Goal: Manage account settings

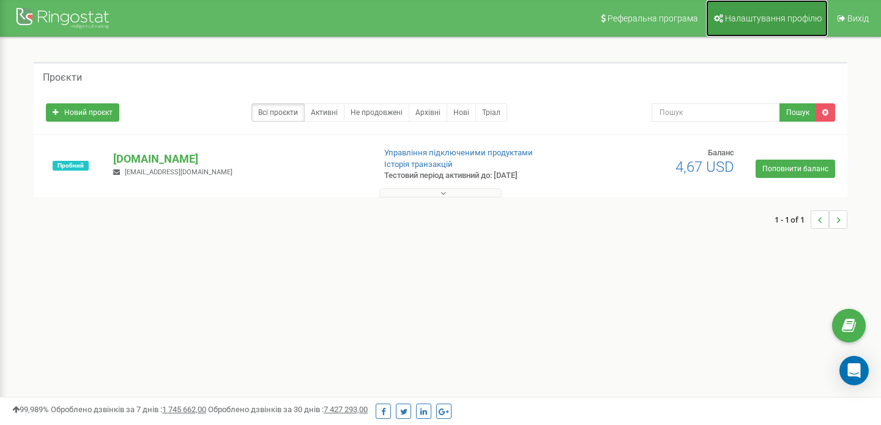
click at [774, 24] on link "Налаштування профілю" at bounding box center [767, 18] width 122 height 37
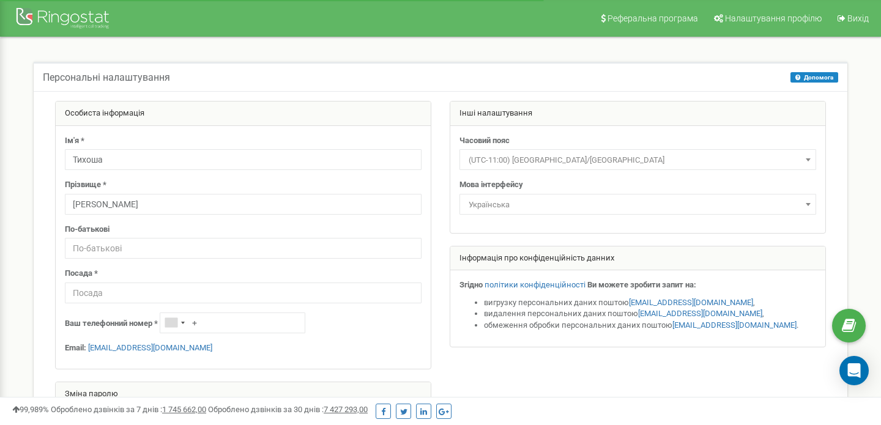
click at [583, 158] on span "(UTC-11:00) Pacific/Midway" at bounding box center [638, 160] width 348 height 17
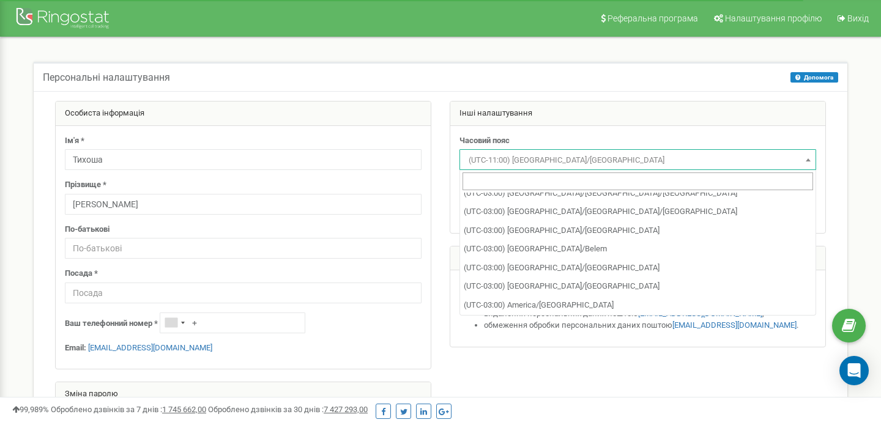
scroll to position [2655, 0]
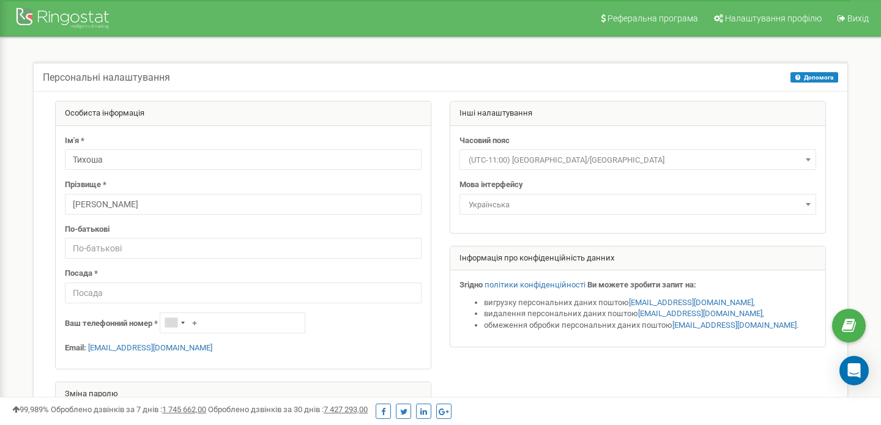
click at [569, 80] on div "Персональні налаштування Допомога Допомога На цій сторінці ви можете відредагув…" at bounding box center [441, 76] width 814 height 29
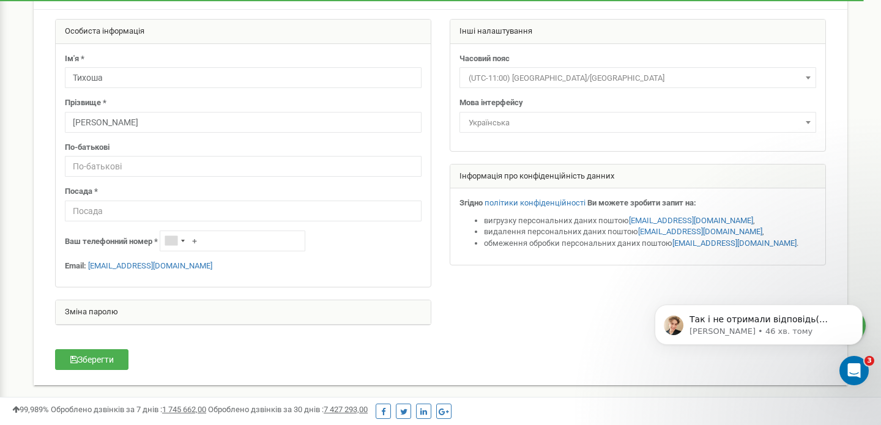
scroll to position [0, 0]
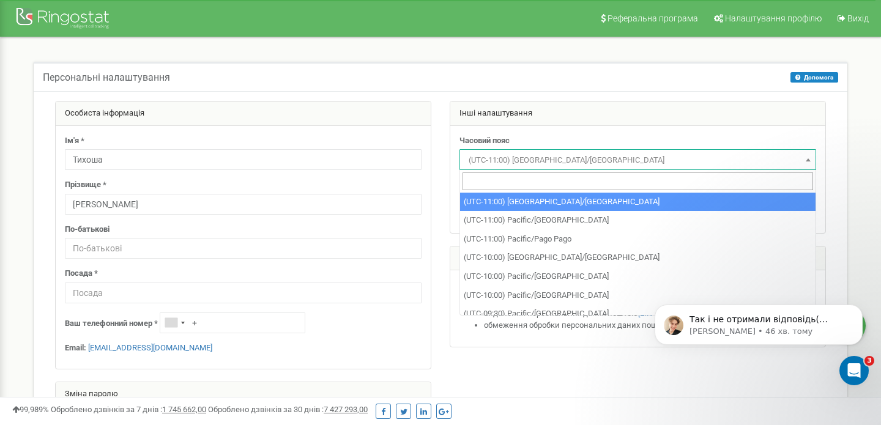
click at [562, 160] on span "(UTC-11:00) Pacific/Midway" at bounding box center [638, 160] width 348 height 17
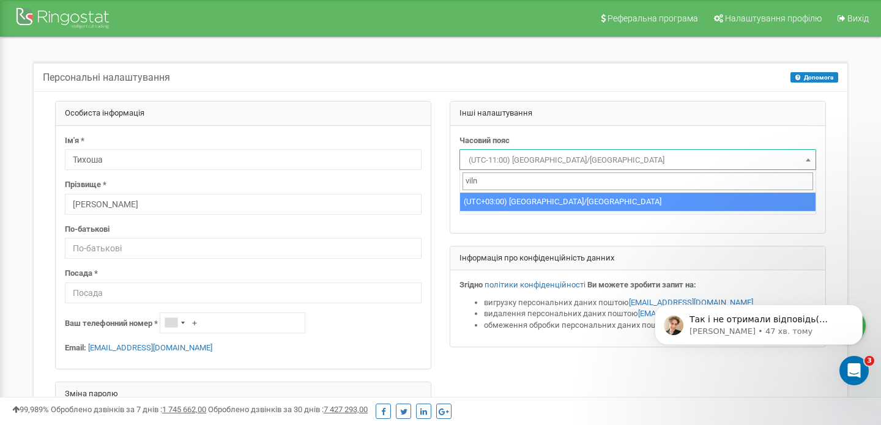
type input "viln"
select select "Europe/Vilnius"
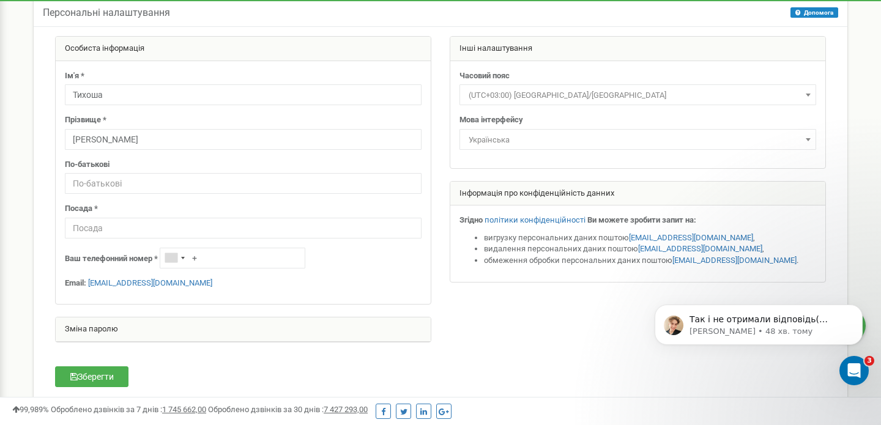
scroll to position [100, 0]
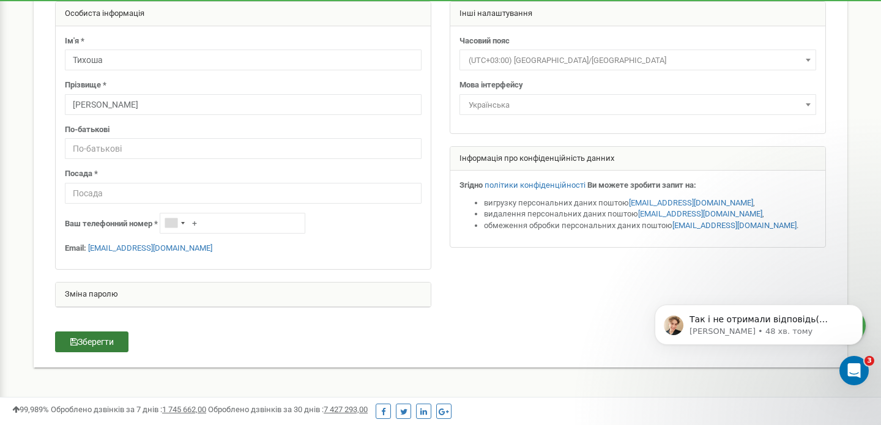
click at [89, 346] on button "Зберегти" at bounding box center [91, 342] width 73 height 21
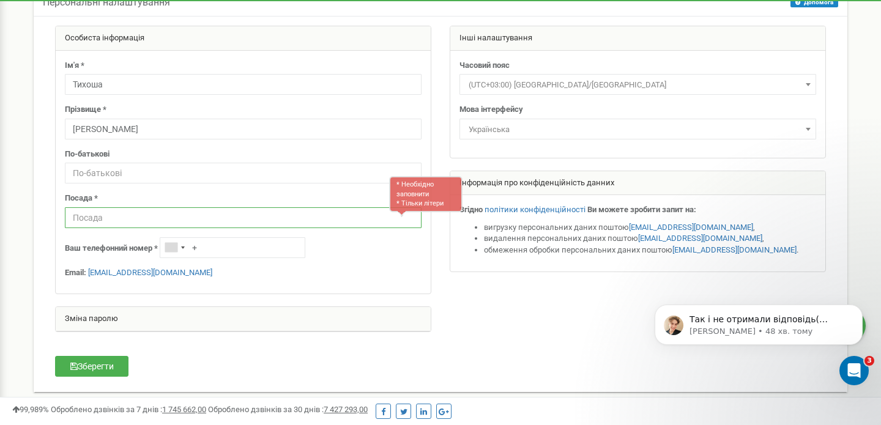
scroll to position [76, 0]
click at [105, 214] on input "text" at bounding box center [243, 217] width 357 height 21
click at [105, 217] on input "text" at bounding box center [243, 217] width 357 height 21
type input "D"
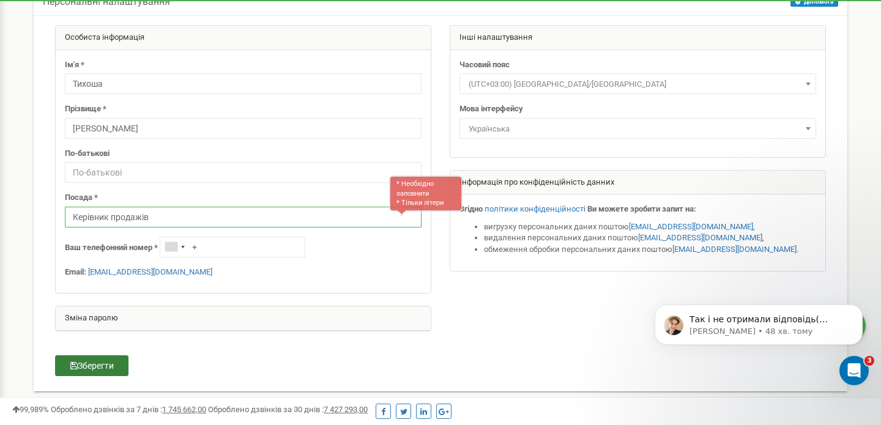
type input "Керівник продажів"
click at [105, 363] on button "Зберегти" at bounding box center [91, 365] width 73 height 21
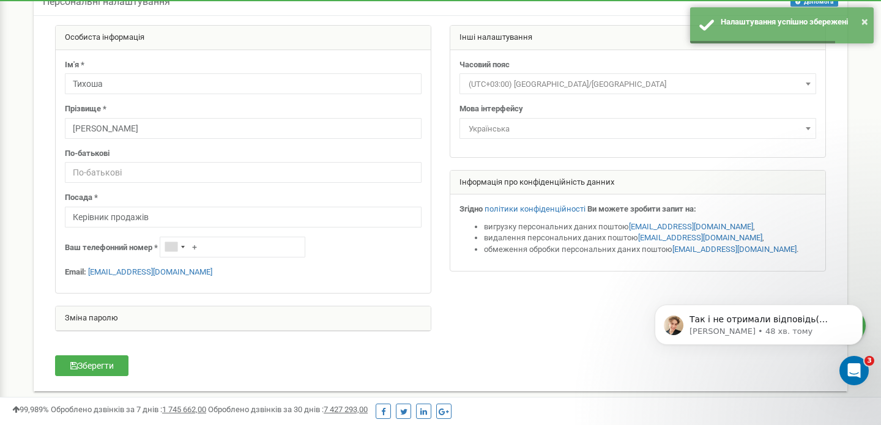
scroll to position [0, 0]
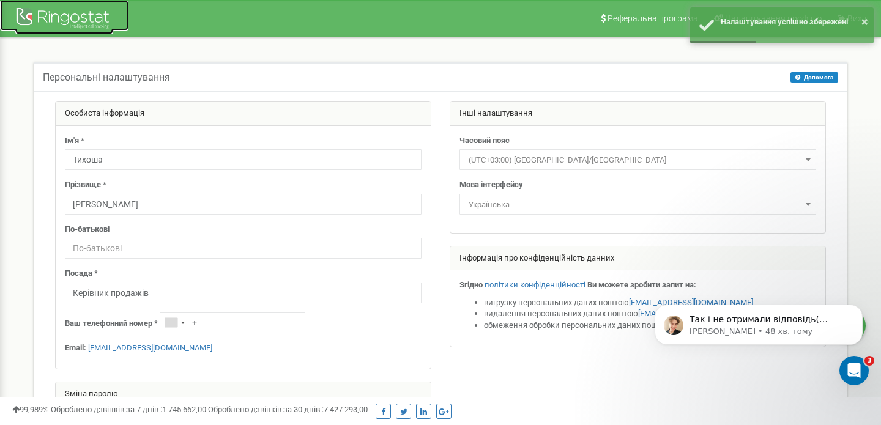
click at [56, 20] on div at bounding box center [64, 19] width 98 height 29
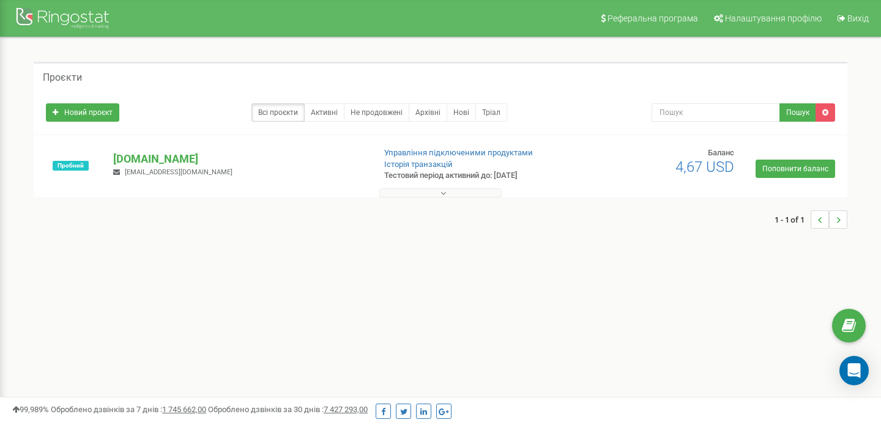
click at [469, 191] on button at bounding box center [440, 192] width 122 height 9
click at [465, 189] on button at bounding box center [440, 192] width 122 height 9
click at [323, 111] on link "Активні" at bounding box center [324, 112] width 40 height 18
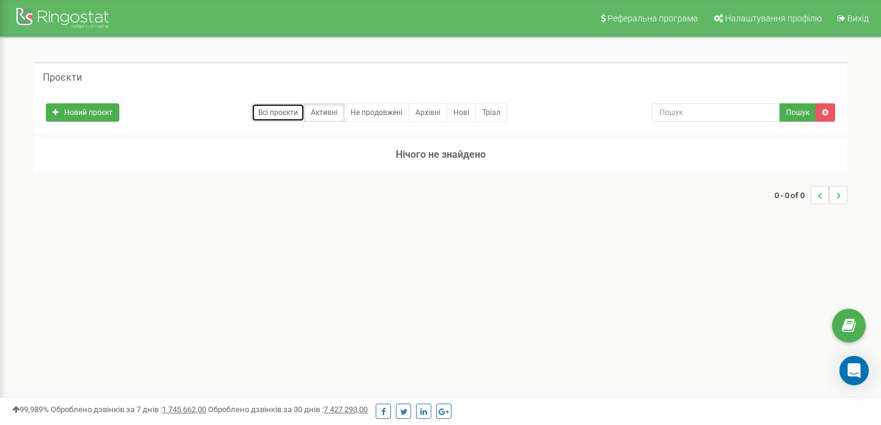
click at [281, 114] on link "Всі проєкти" at bounding box center [277, 112] width 53 height 18
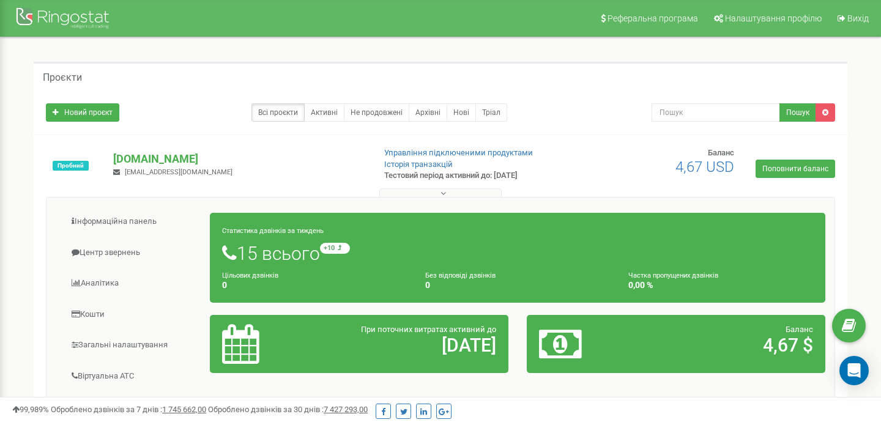
scroll to position [53, 0]
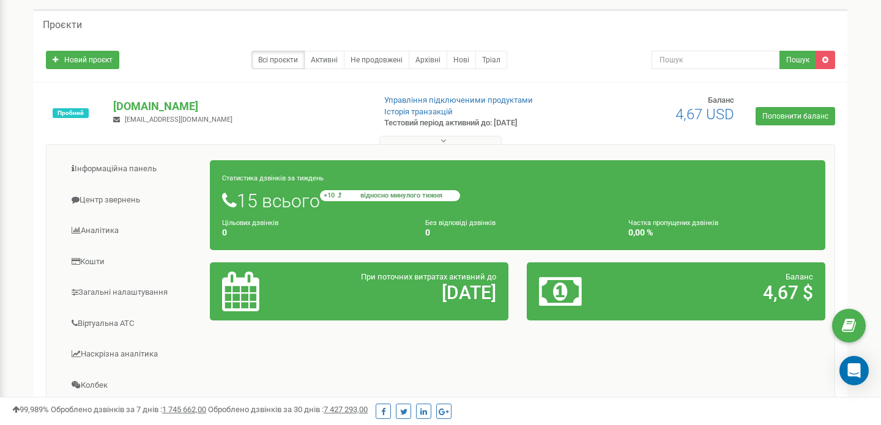
click at [339, 193] on small "+10 відносно минулого тижня" at bounding box center [390, 195] width 140 height 11
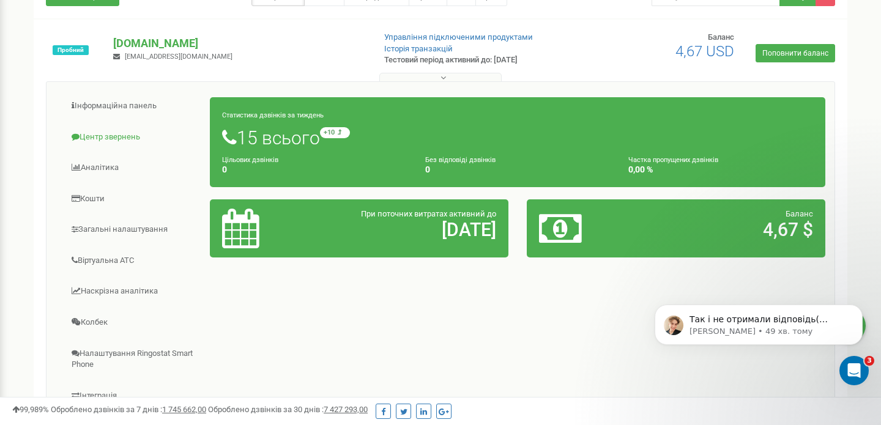
scroll to position [119, 0]
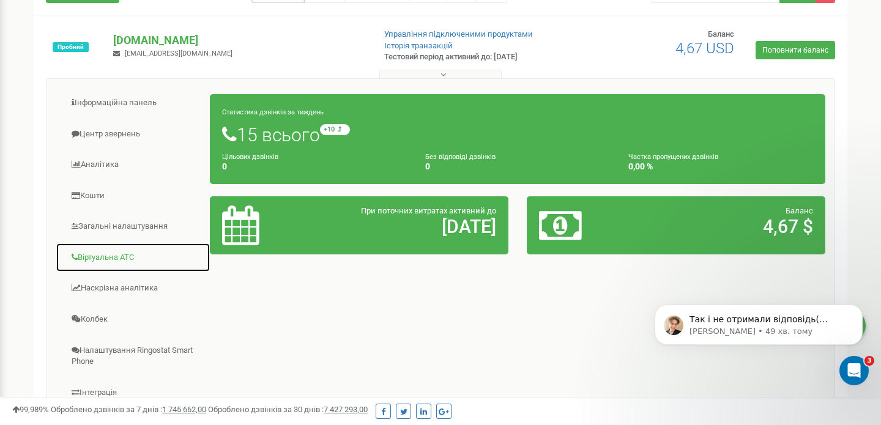
click at [117, 256] on link "Віртуальна АТС" at bounding box center [133, 258] width 155 height 30
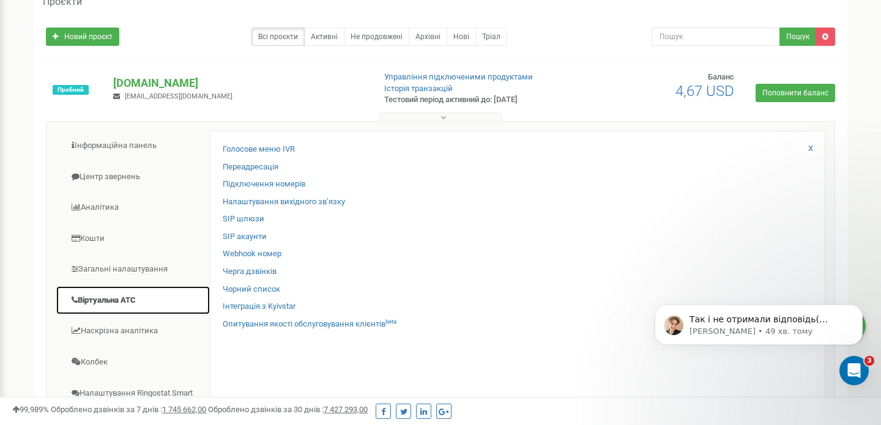
scroll to position [77, 0]
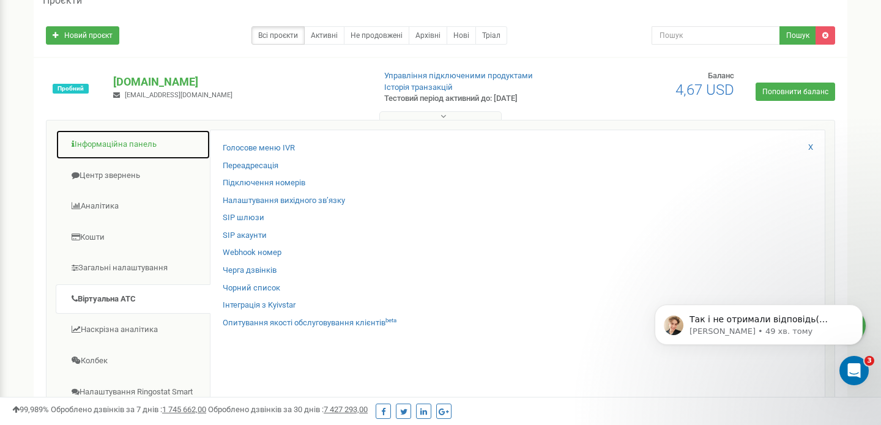
click at [134, 145] on link "Інформаційна панель" at bounding box center [133, 145] width 155 height 30
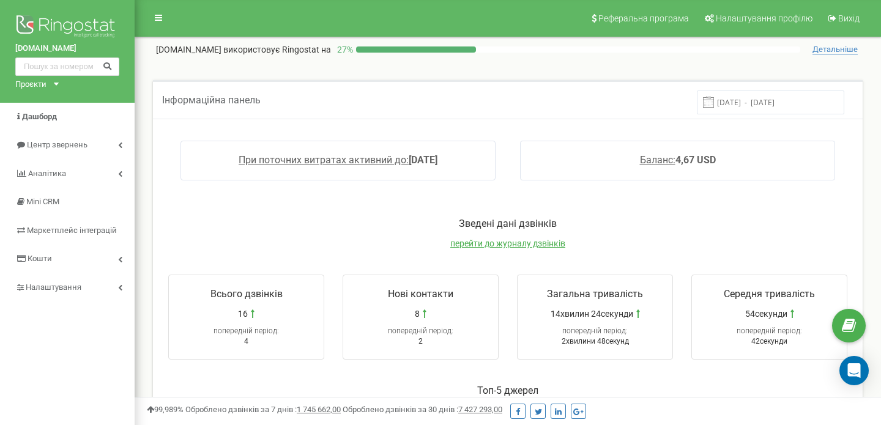
scroll to position [314, 0]
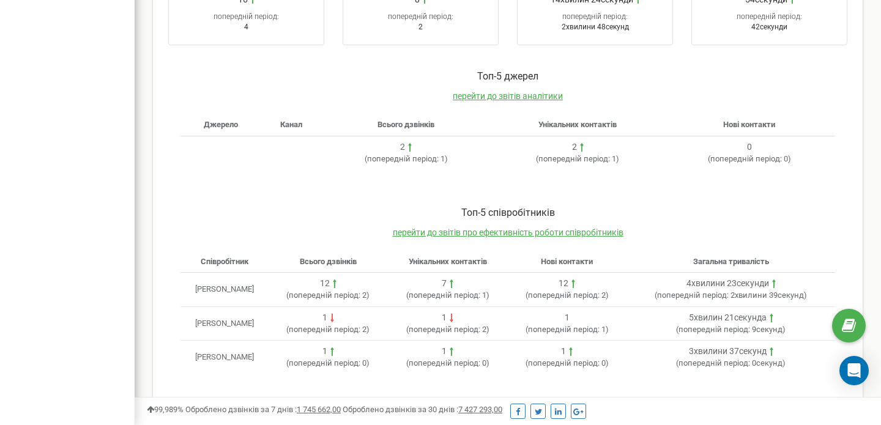
click at [239, 290] on td "[PERSON_NAME]" at bounding box center [224, 290] width 88 height 34
click at [322, 283] on div "12" at bounding box center [325, 284] width 10 height 12
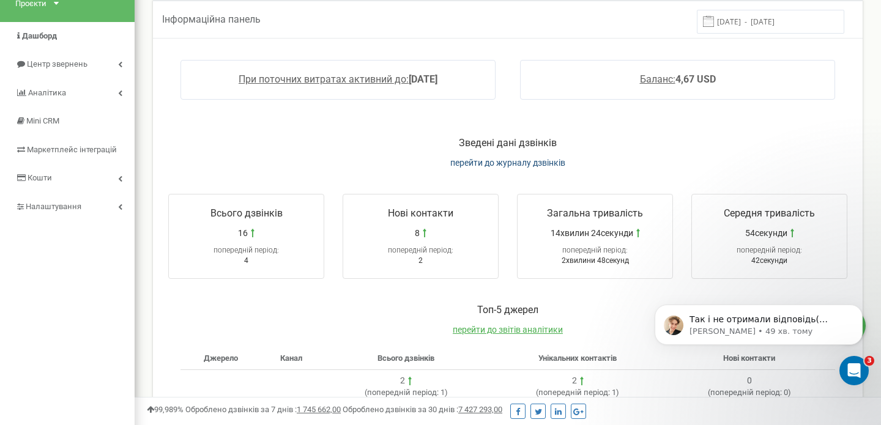
scroll to position [0, 0]
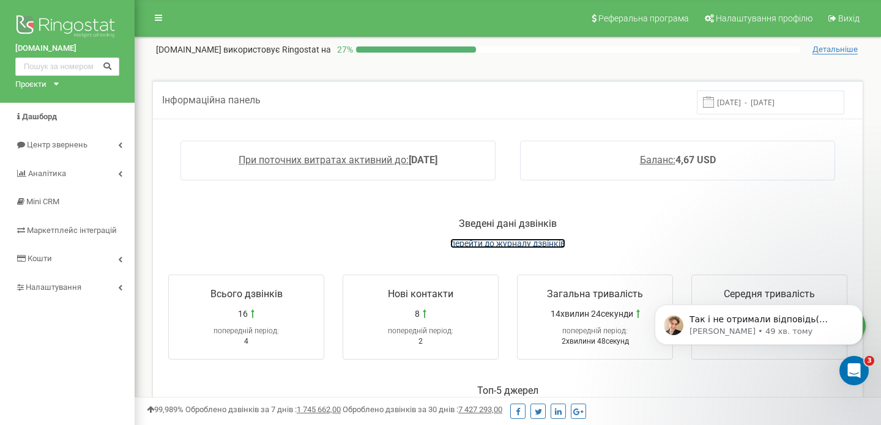
click at [505, 244] on span "перейти до журналу дзвінків" at bounding box center [507, 244] width 115 height 10
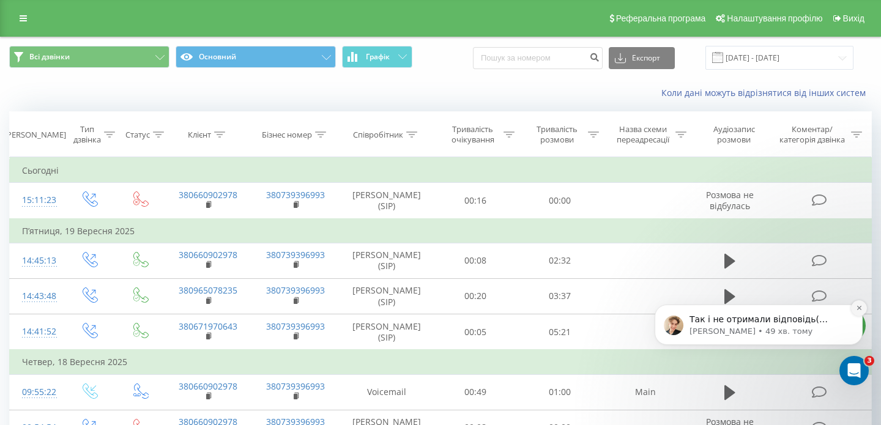
click at [856, 308] on icon "Dismiss notification" at bounding box center [859, 308] width 7 height 7
